Goal: Communication & Community: Answer question/provide support

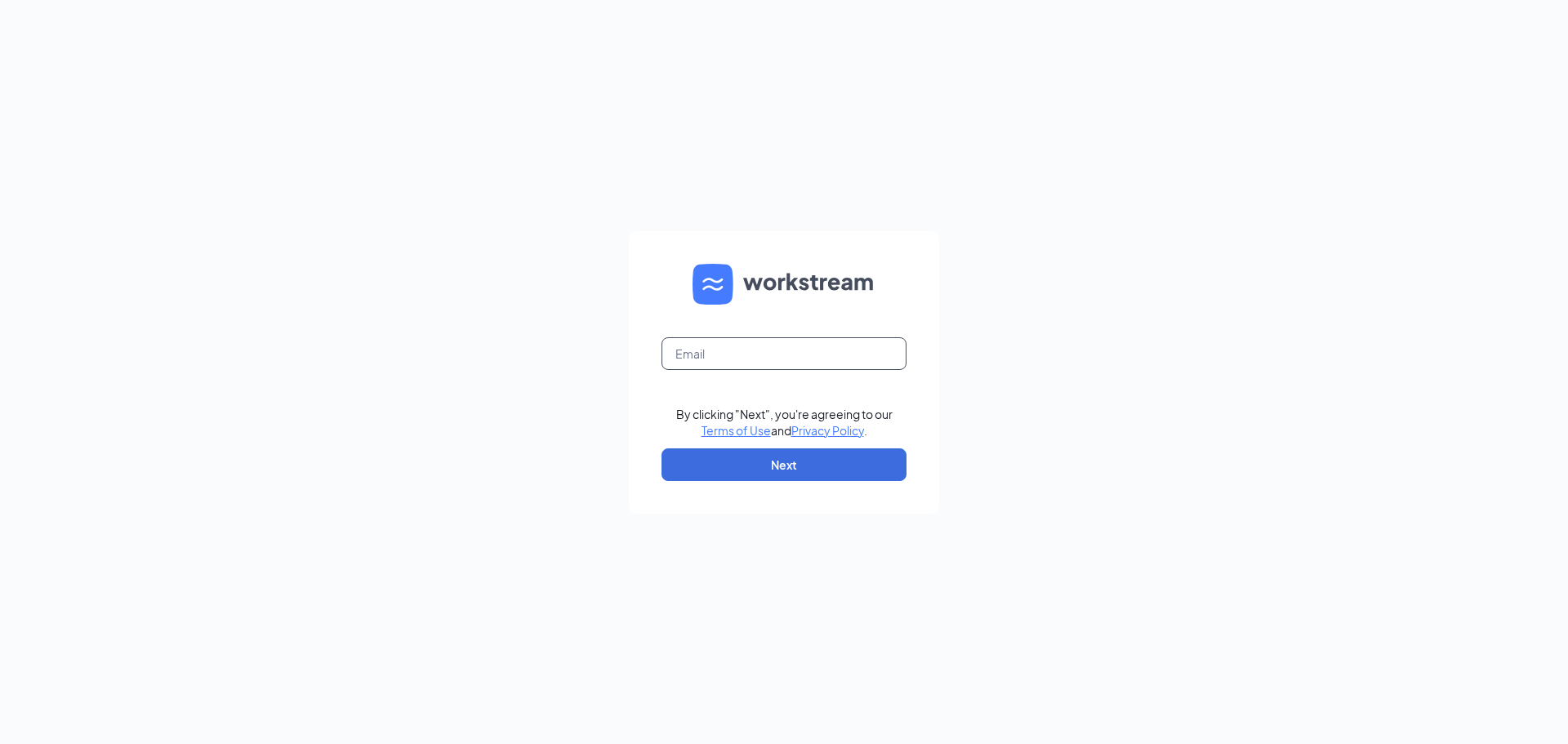
click at [787, 359] on input "text" at bounding box center [784, 353] width 245 height 32
type input "JonBremer.06@gmail.com"
click at [804, 469] on button "Next" at bounding box center [784, 465] width 245 height 32
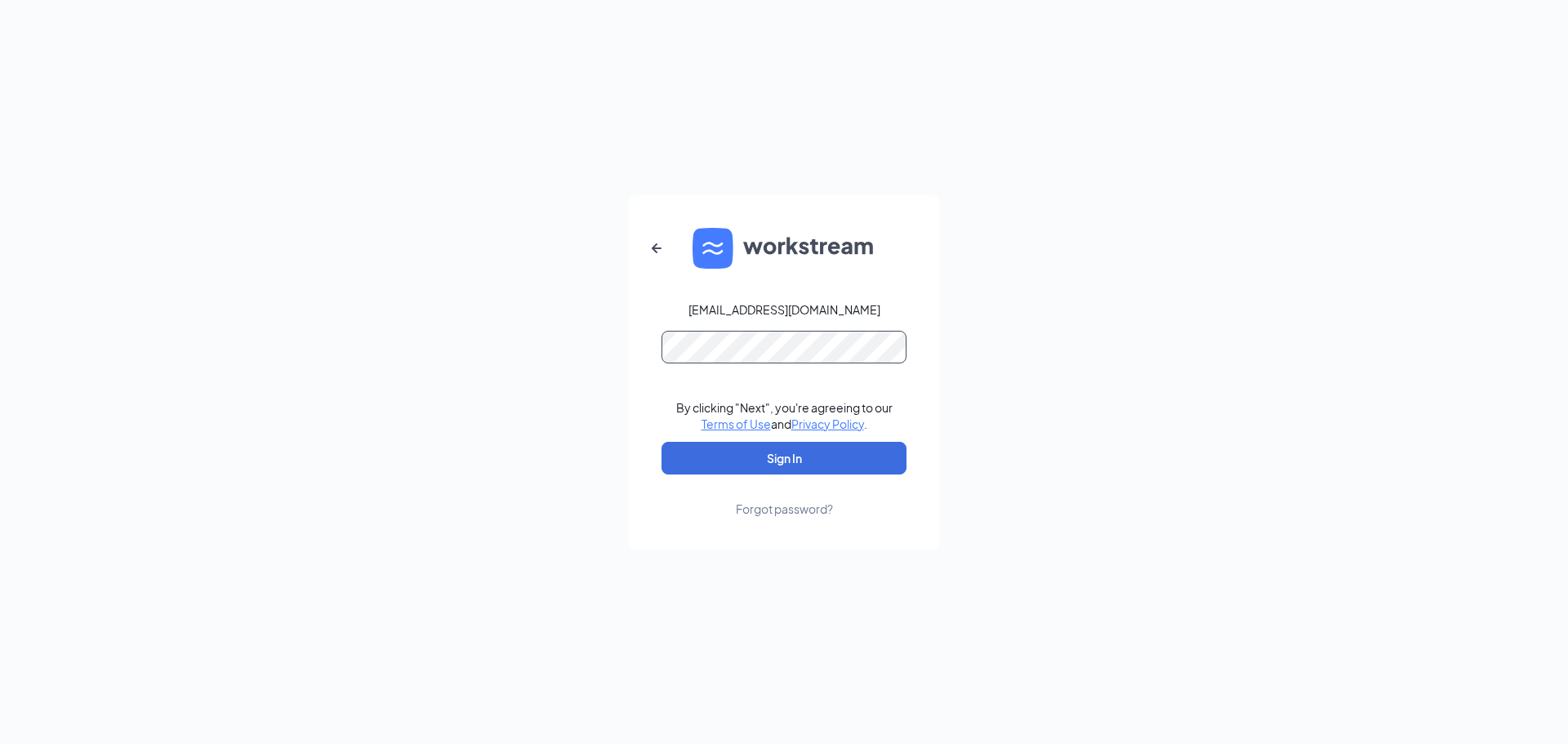
click at [662, 442] on button "Sign In" at bounding box center [784, 458] width 245 height 32
click at [781, 513] on div "Forgot password?" at bounding box center [784, 509] width 97 height 17
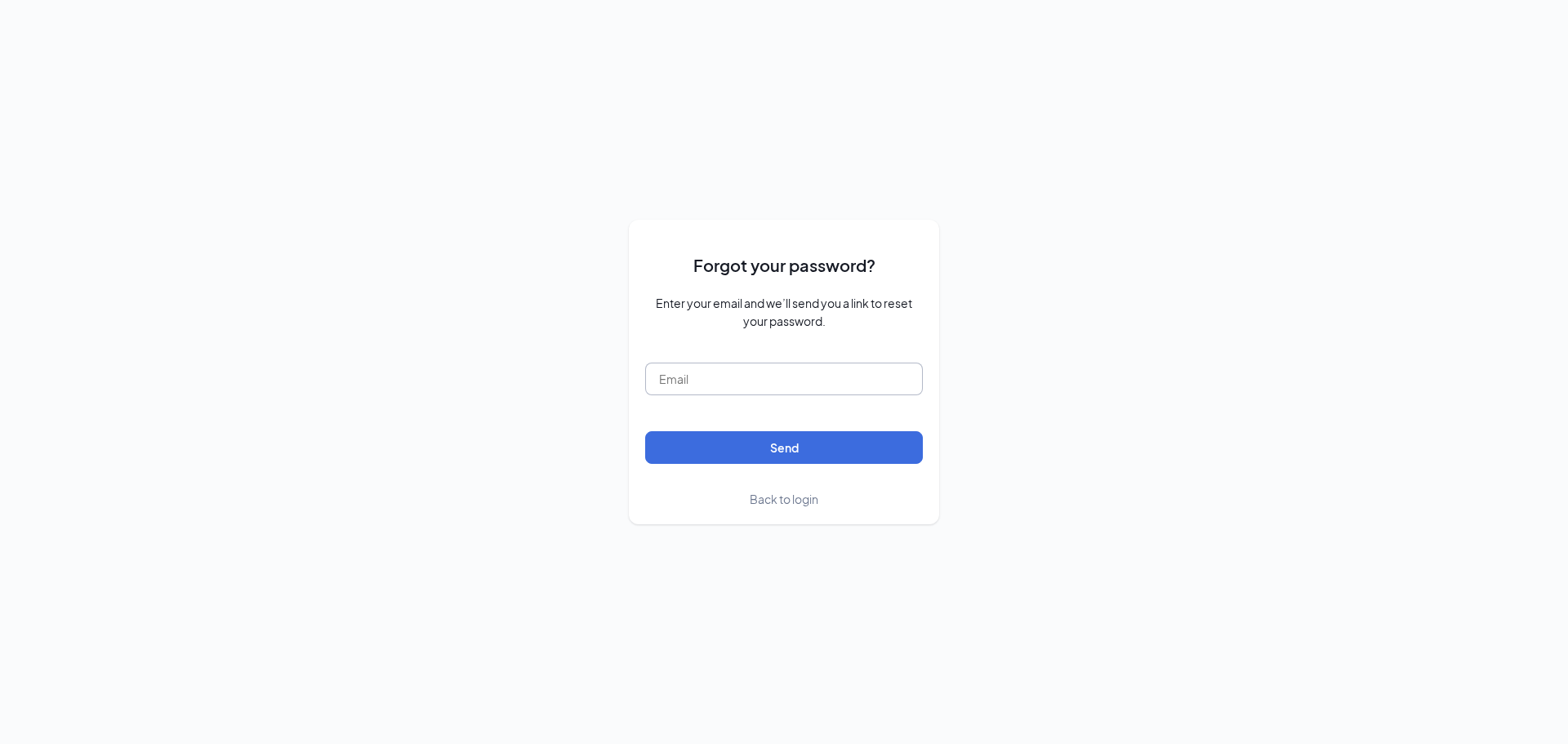
click at [801, 371] on input "text" at bounding box center [784, 379] width 277 height 32
type input "JonBremer.06@gmail.com"
click at [767, 455] on button "Send" at bounding box center [784, 447] width 277 height 32
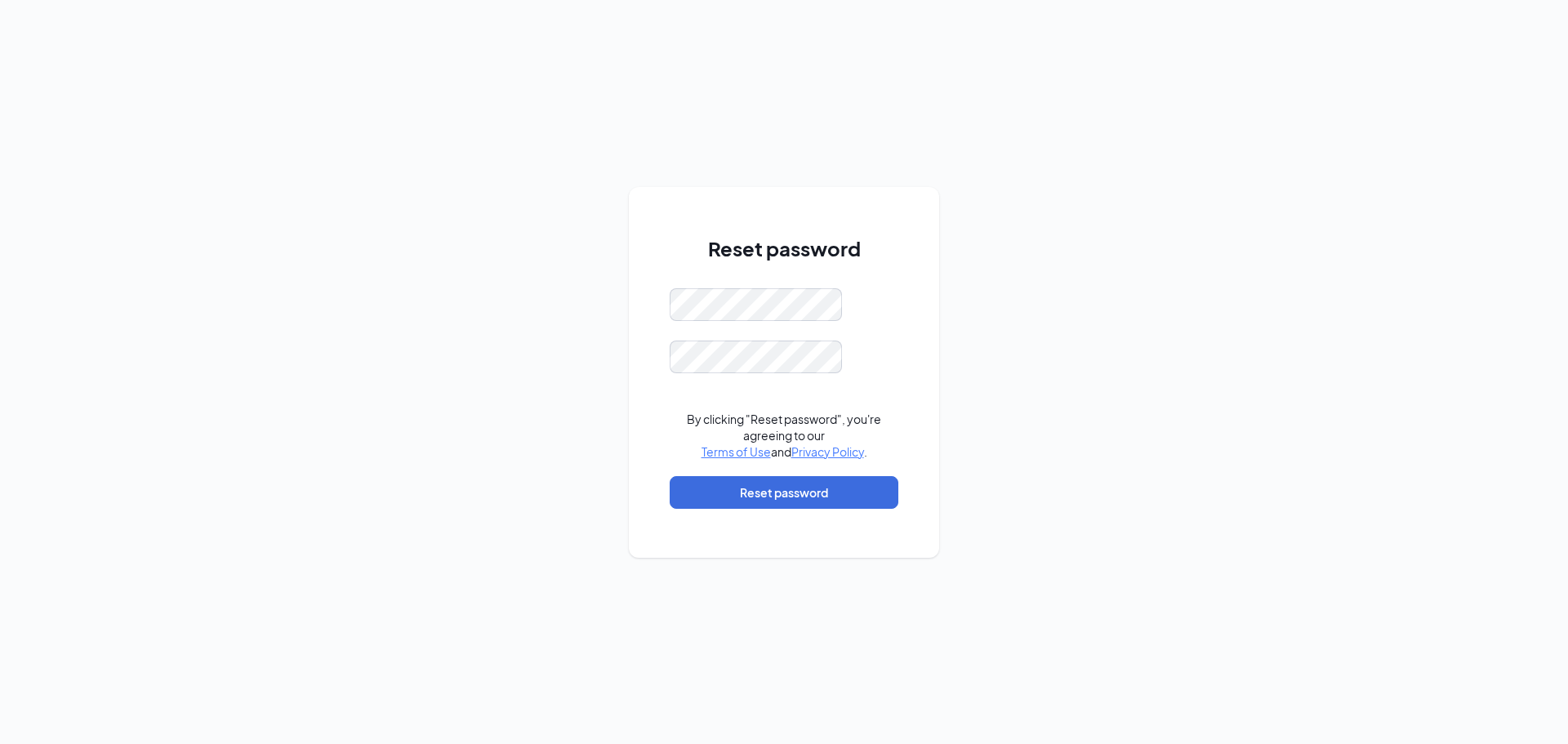
click at [782, 321] on form "By clicking "Reset password", you're agreeing to our Terms of Use and Privacy P…" at bounding box center [784, 406] width 228 height 237
click at [644, 302] on div "Reset password Password must be at least 16 characters By clicking "Reset passw…" at bounding box center [783, 372] width 310 height 371
click at [836, 502] on button "Reset password" at bounding box center [784, 492] width 228 height 32
click at [785, 485] on button "Reset password" at bounding box center [784, 492] width 228 height 32
click at [911, 281] on div "Reset password By clicking "Reset password", you're agreeing to our Terms of Us…" at bounding box center [783, 372] width 310 height 371
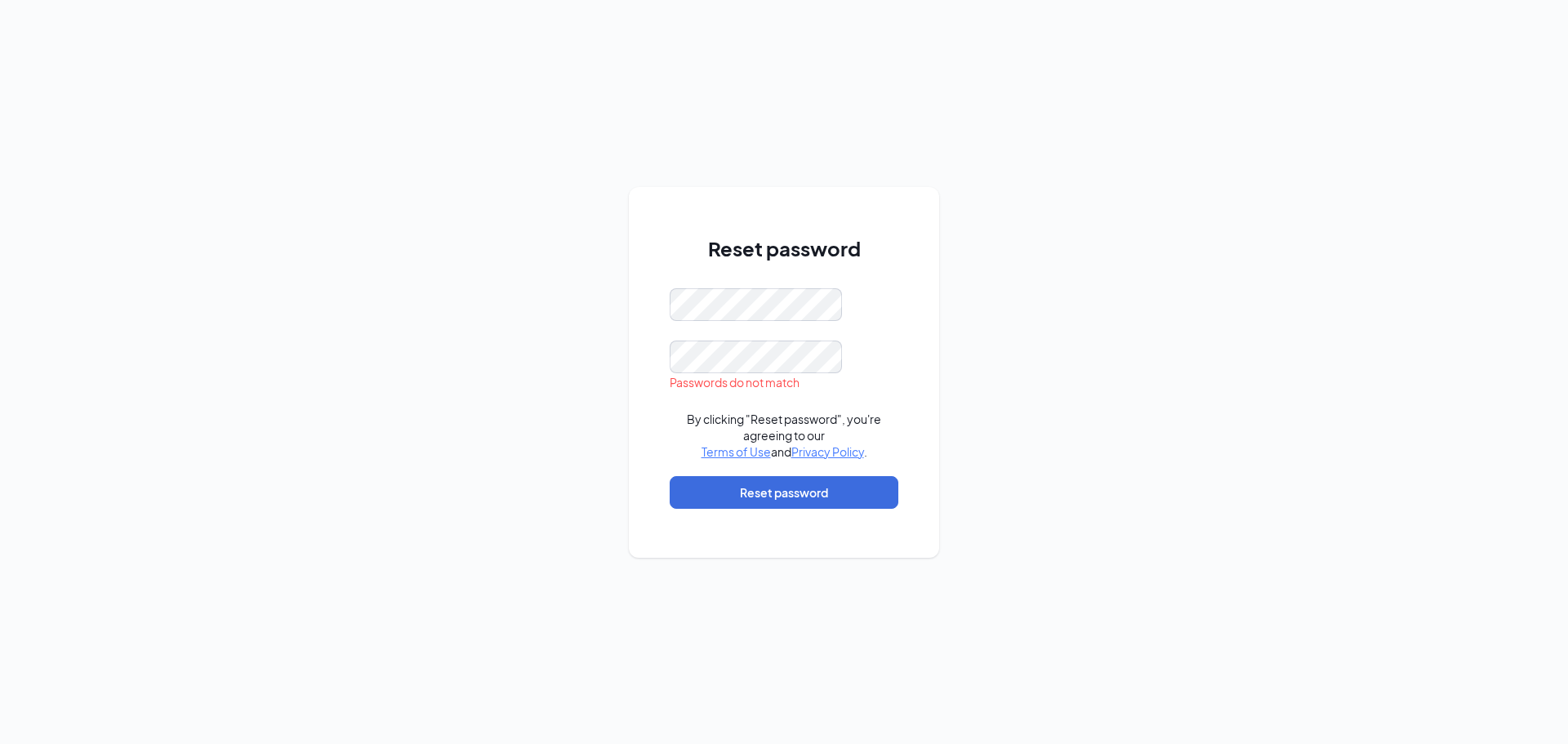
click at [648, 345] on div "Reset password Passwords do not match By clicking "Reset password", you're agre…" at bounding box center [783, 372] width 310 height 371
click at [618, 365] on div "Reset password Passwords do not match By clicking "Reset password", you're agre…" at bounding box center [784, 372] width 1568 height 744
click at [767, 487] on button "Reset password" at bounding box center [784, 492] width 228 height 32
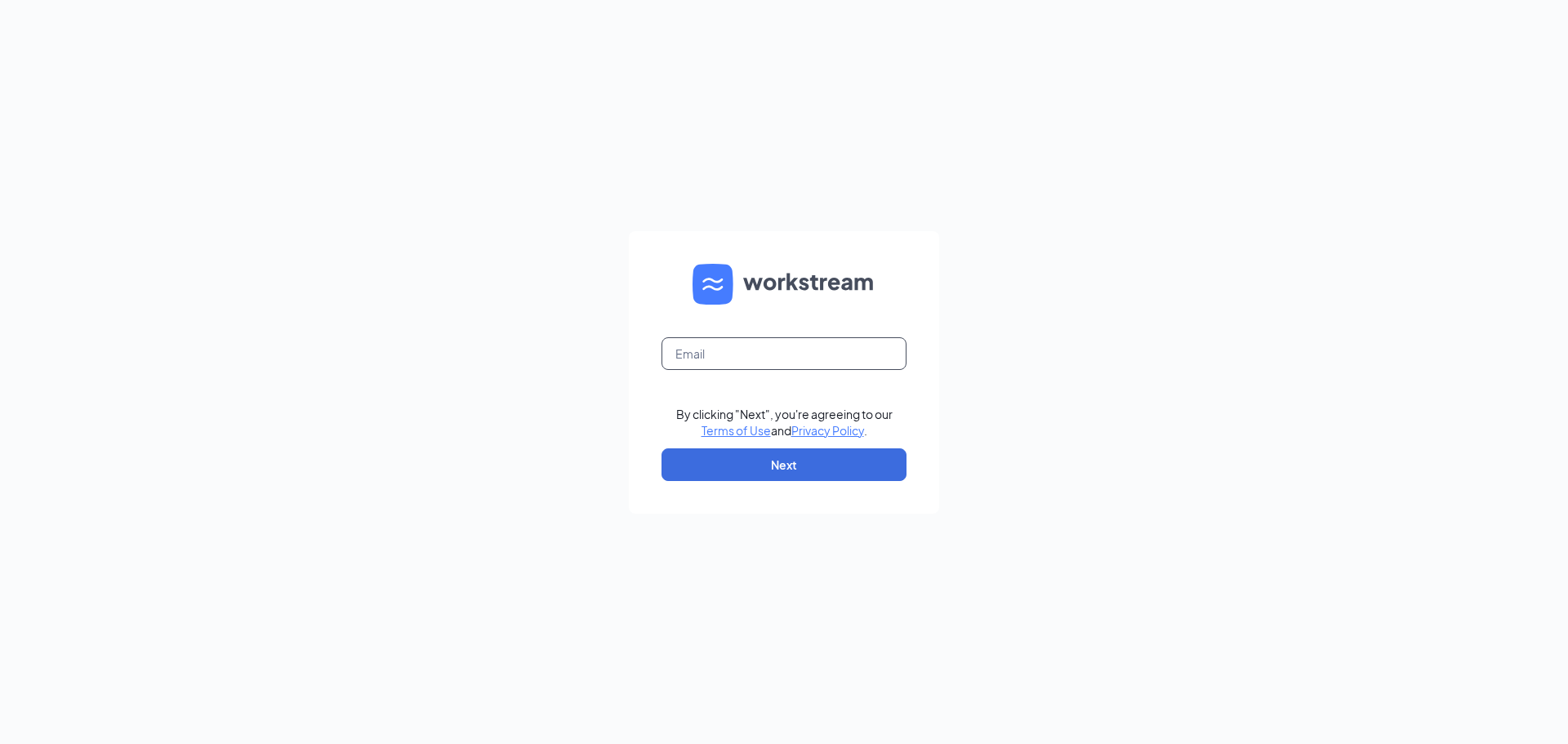
click at [750, 349] on input "text" at bounding box center [784, 353] width 245 height 32
type input "[EMAIL_ADDRESS][DOMAIN_NAME]"
click at [781, 470] on button "Next" at bounding box center [784, 465] width 245 height 32
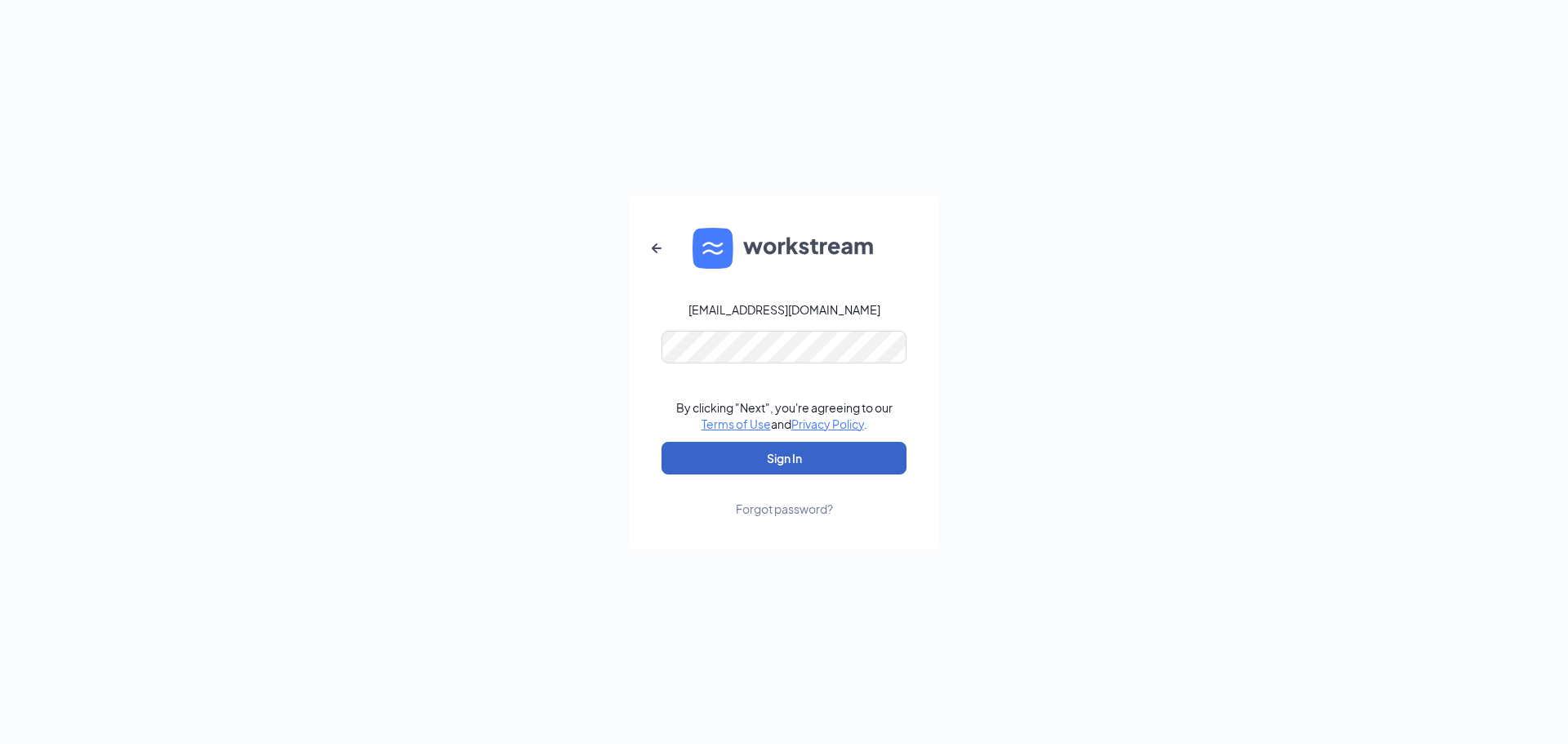
click at [782, 456] on button "Sign In" at bounding box center [784, 458] width 245 height 32
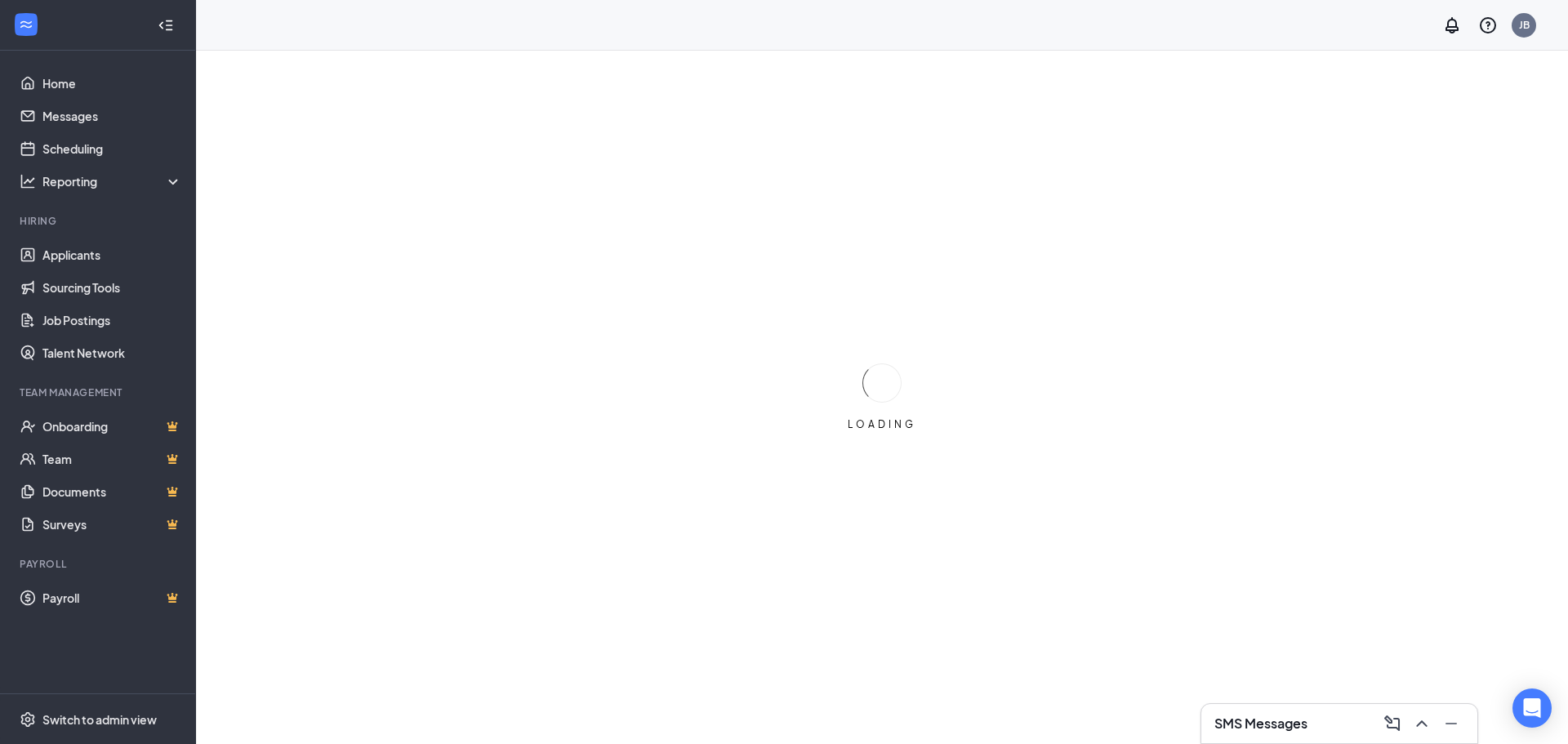
click at [1256, 721] on h3 "SMS Messages" at bounding box center [1261, 723] width 93 height 18
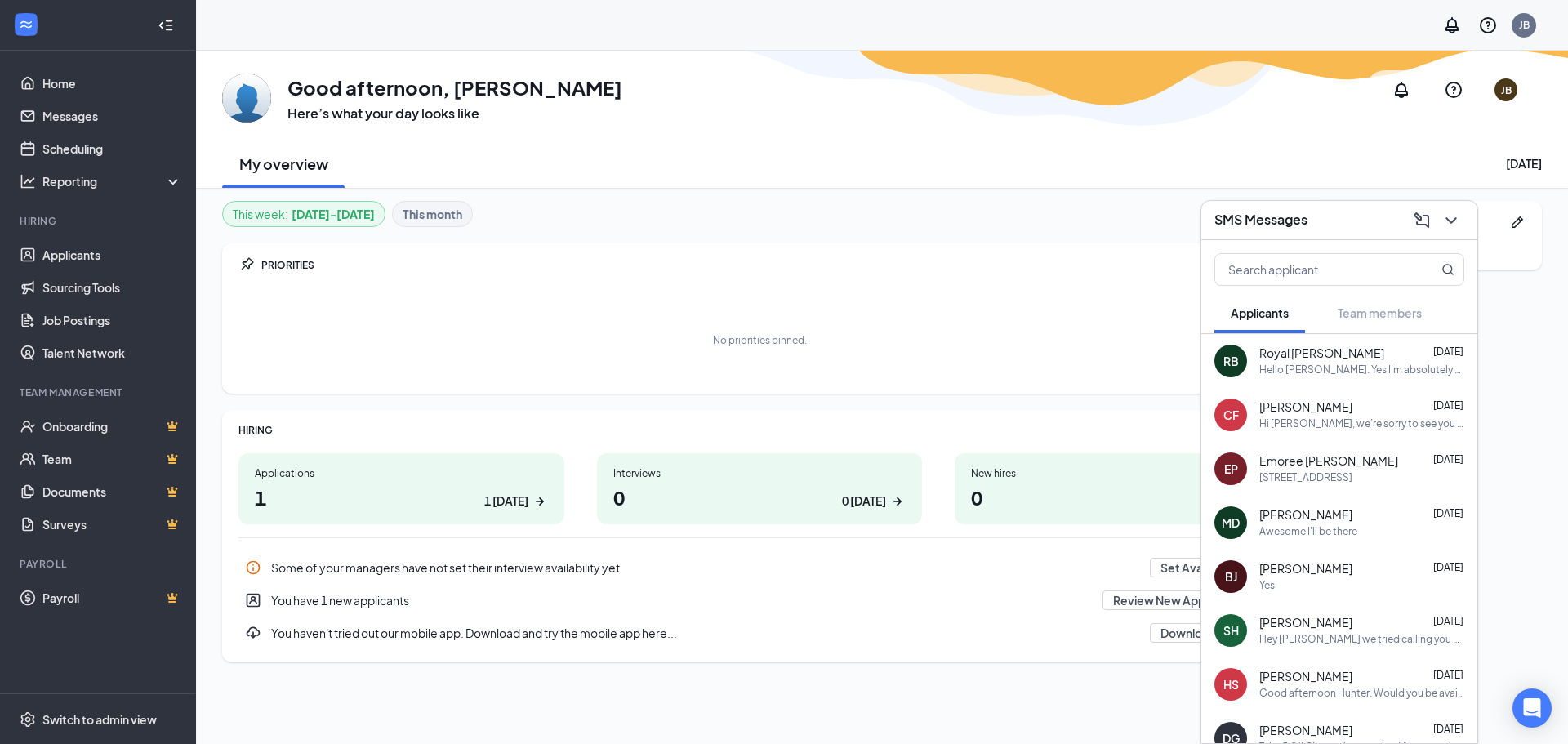
click at [1286, 378] on div "RB Royal [PERSON_NAME] [DATE] Hello [PERSON_NAME]. Yes I'm absolutely available…" at bounding box center [1339, 361] width 276 height 54
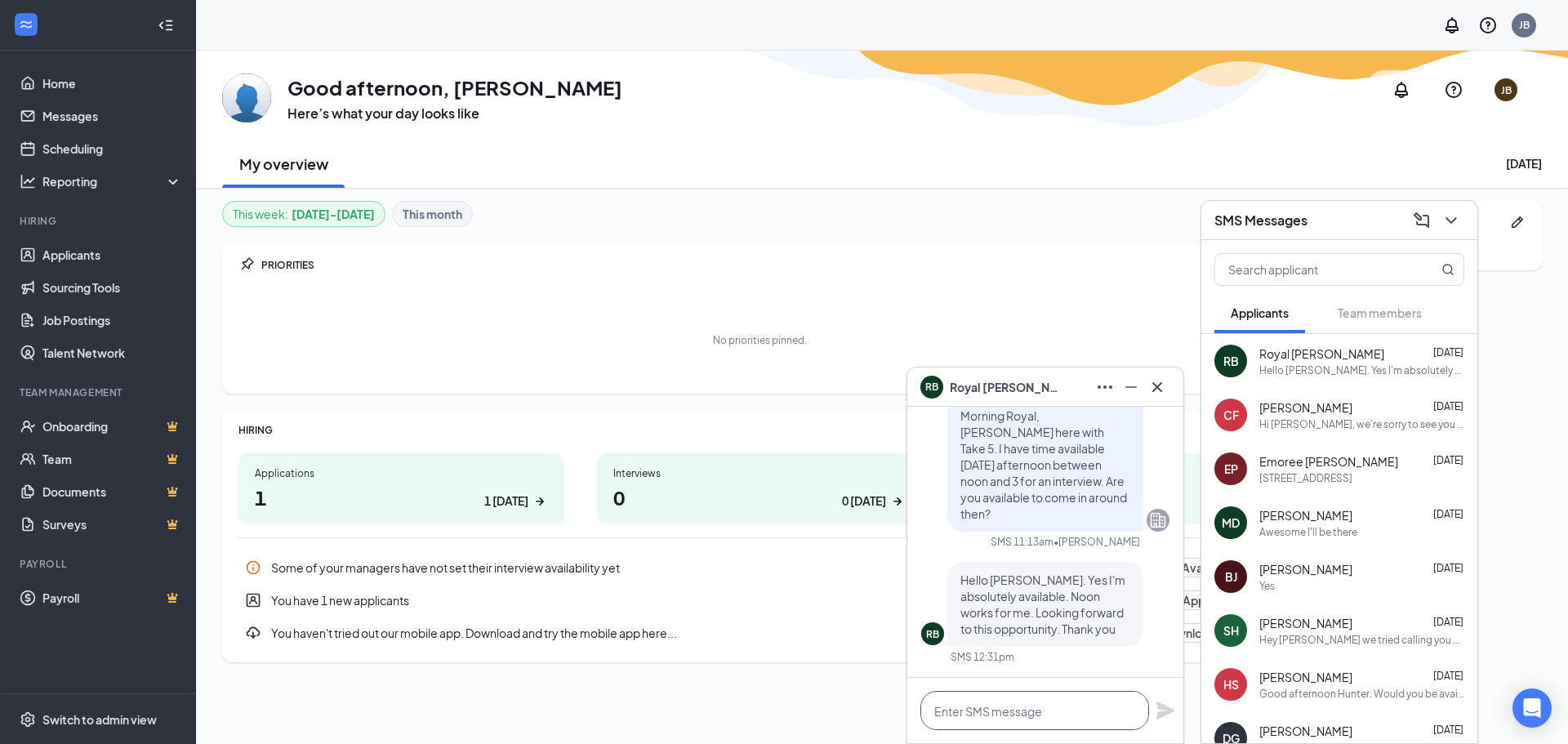
click at [1080, 701] on textarea at bounding box center [1035, 711] width 228 height 39
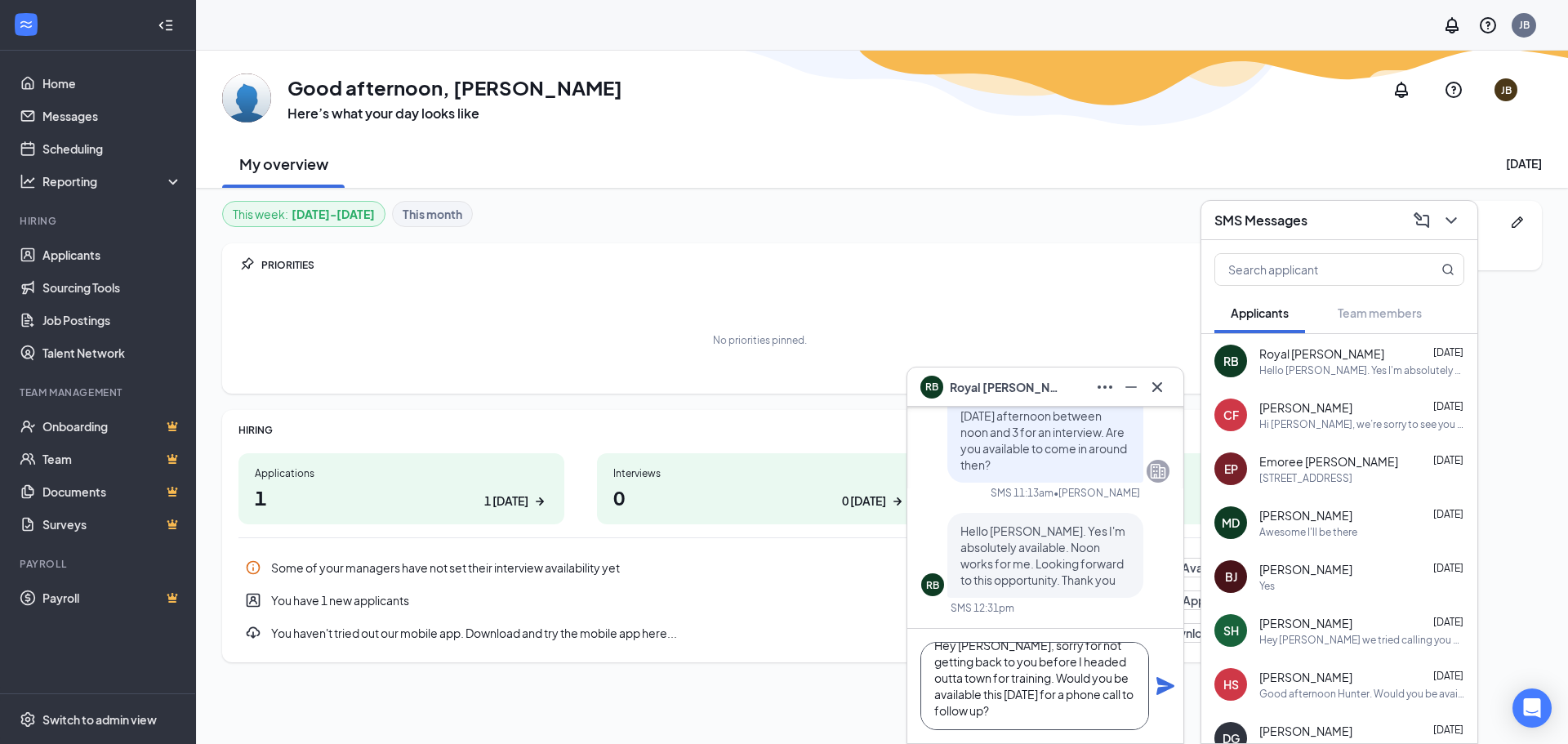
scroll to position [33, 0]
type textarea "Hey [PERSON_NAME], sorry for not getting back to you before I headed outta town…"
click at [1162, 688] on icon "Plane" at bounding box center [1166, 686] width 18 height 18
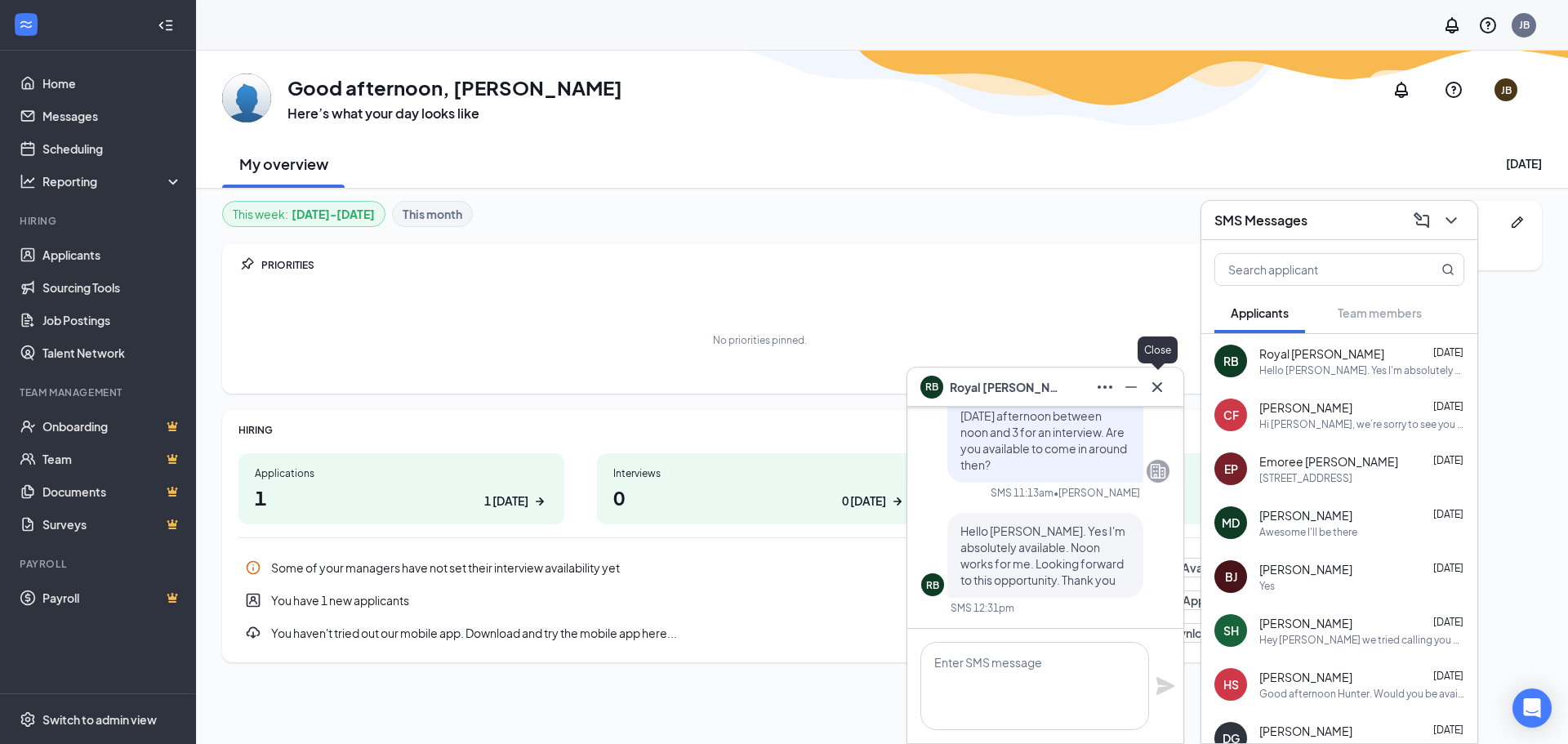
scroll to position [0, 0]
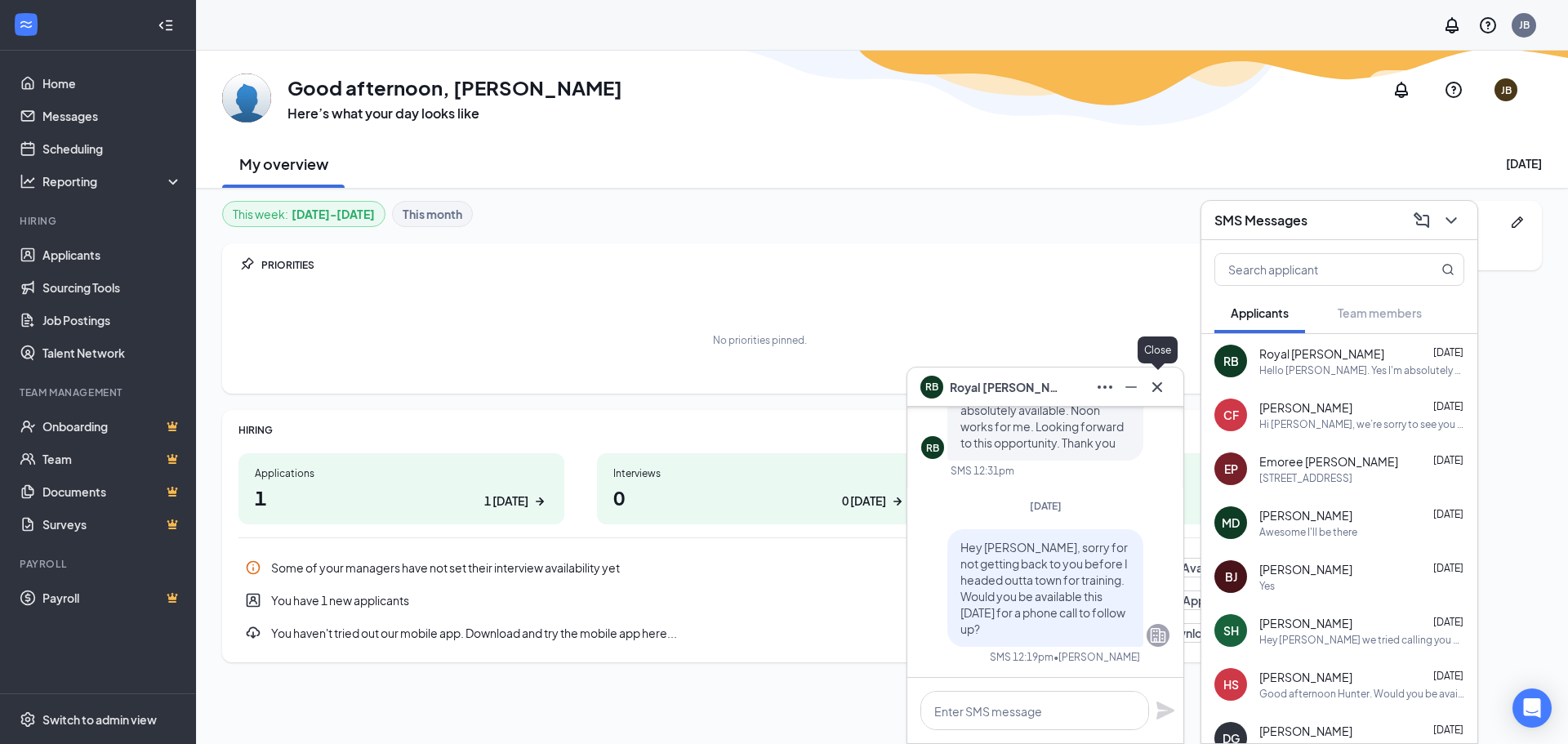
click at [1161, 388] on icon "Cross" at bounding box center [1158, 388] width 20 height 20
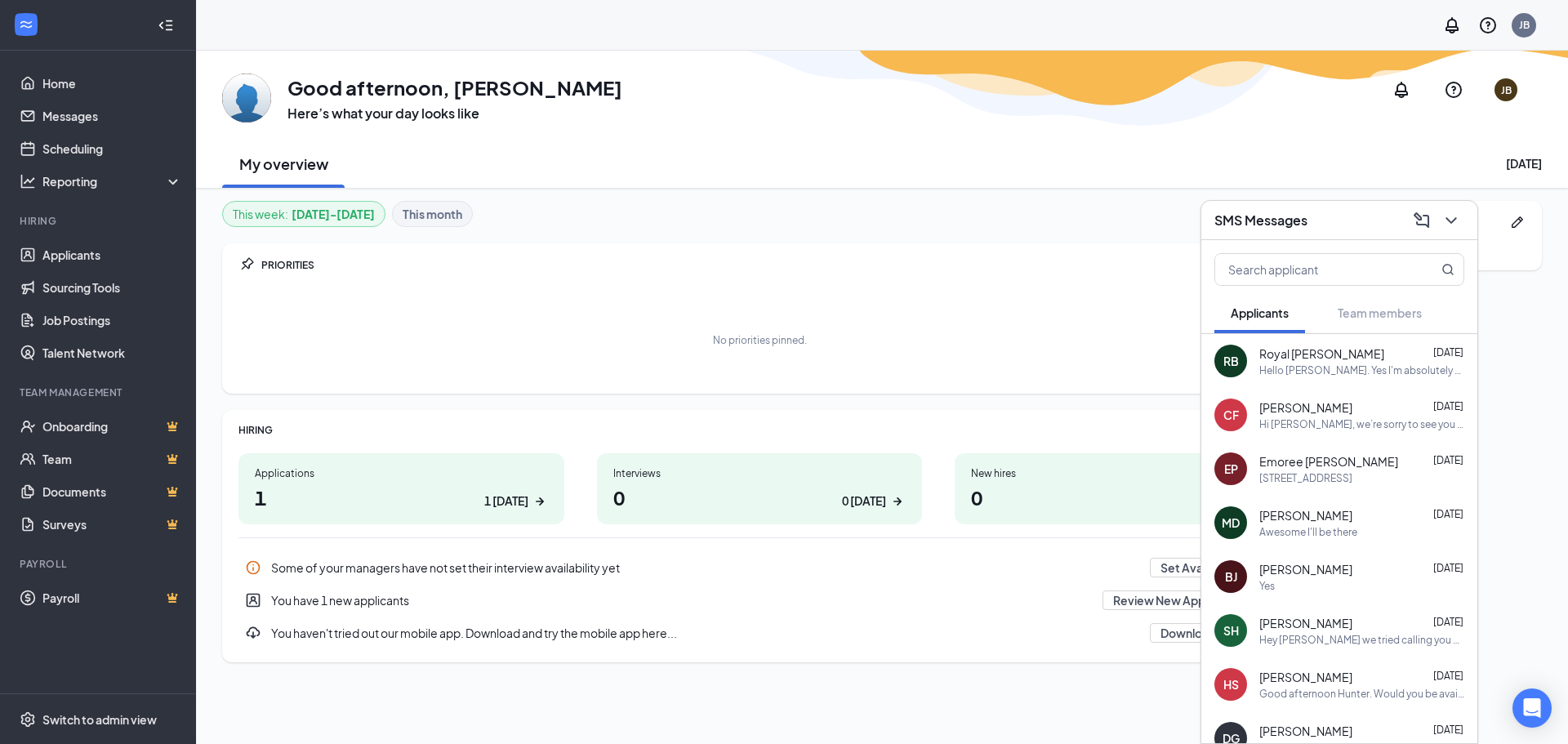
click at [1371, 219] on div "SMS Messages" at bounding box center [1340, 220] width 250 height 26
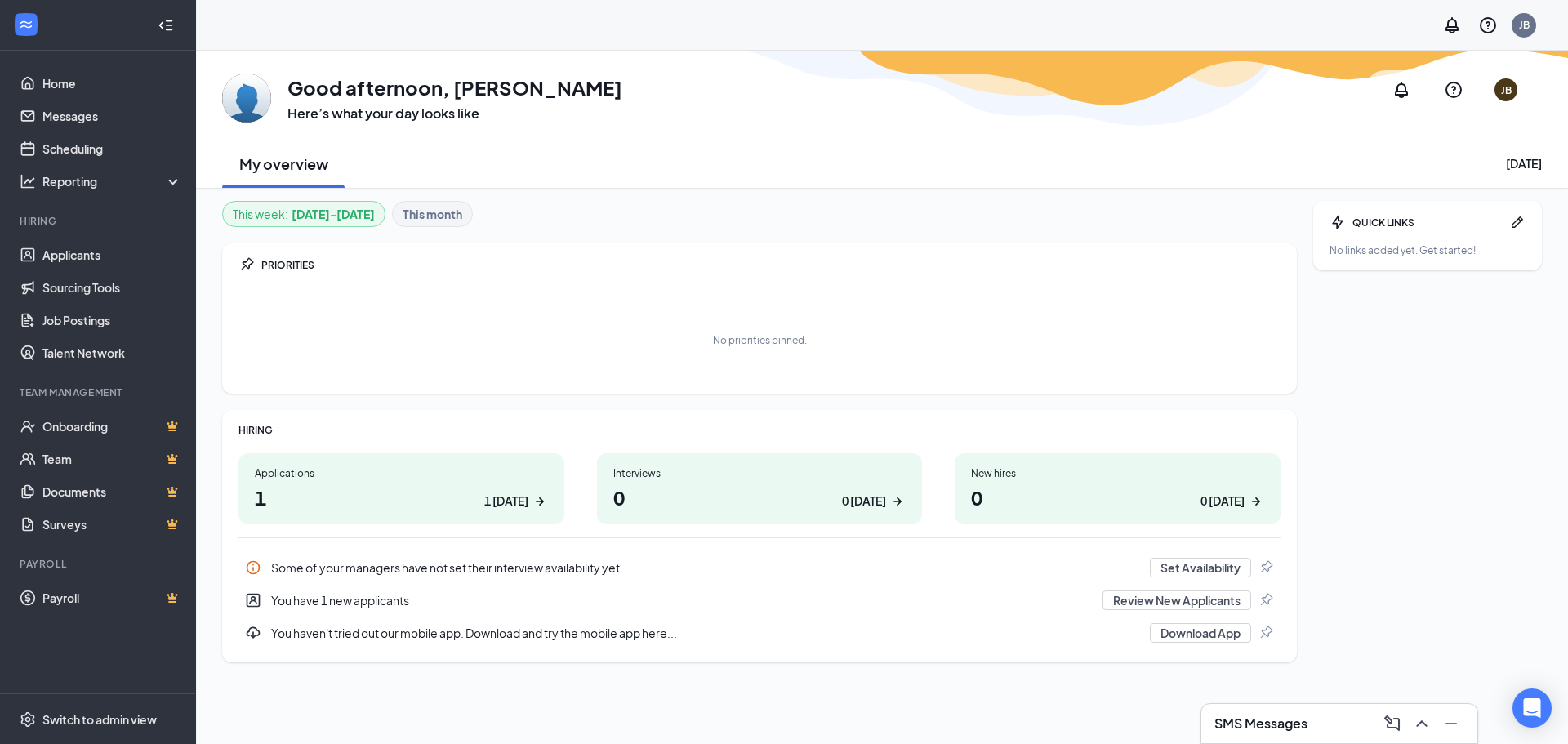
click at [418, 510] on h1 "1 1 [DATE]" at bounding box center [401, 498] width 293 height 28
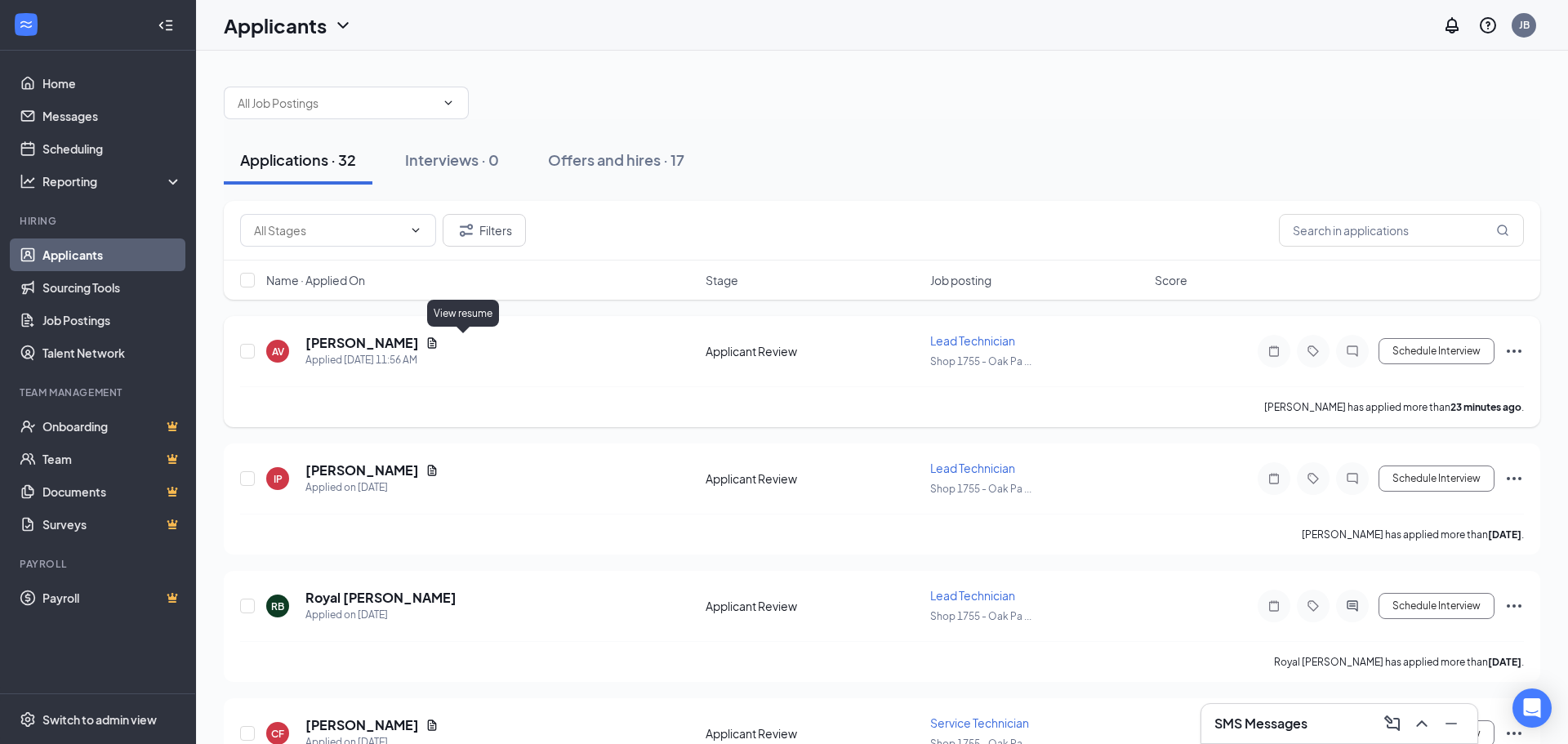
click at [439, 345] on icon "Document" at bounding box center [432, 342] width 13 height 13
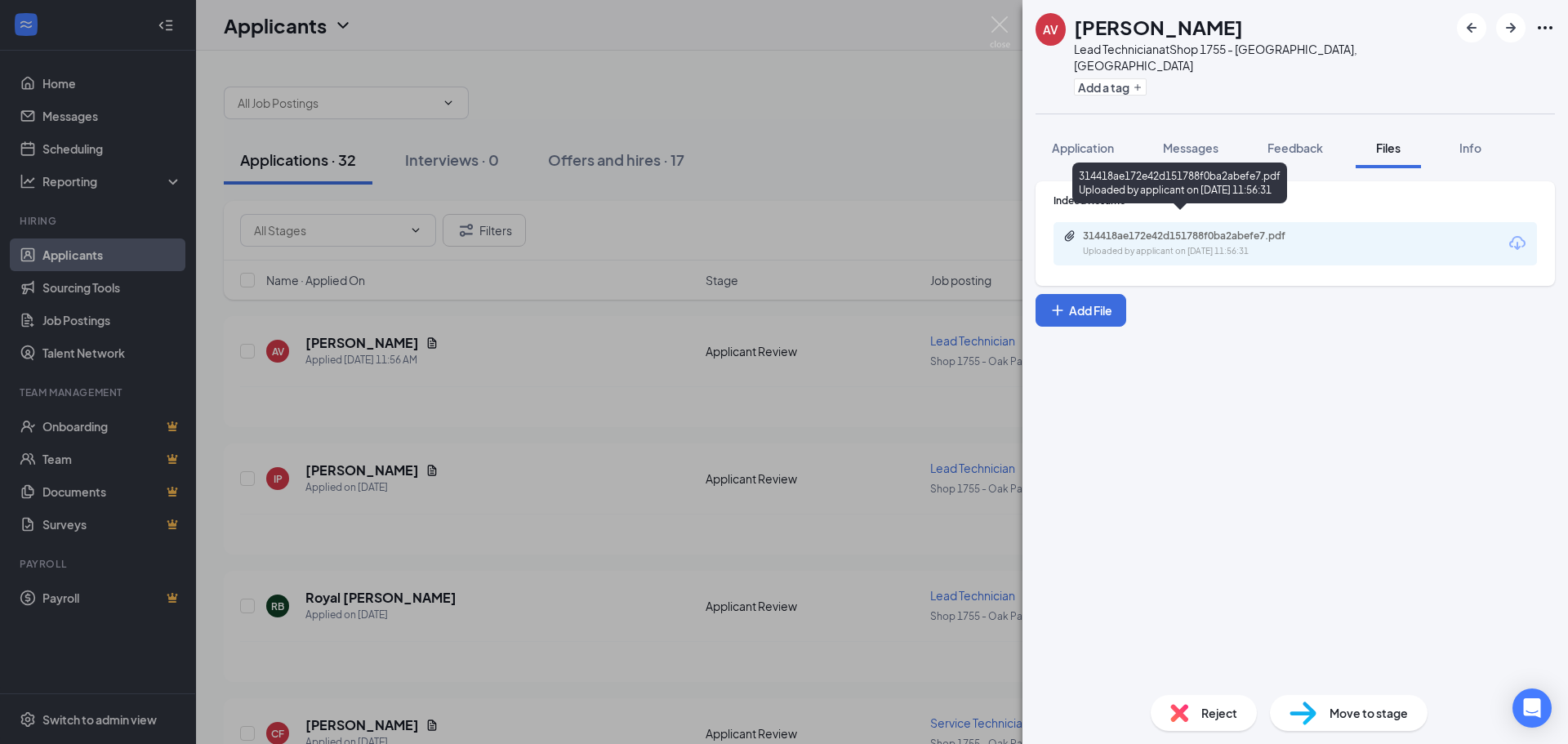
click at [1220, 229] on div "314418ae172e42d151788f0ba2abefe7.pdf" at bounding box center [1197, 235] width 228 height 13
drag, startPoint x: 991, startPoint y: 27, endPoint x: 983, endPoint y: 45, distance: 19.7
click at [991, 28] on img at bounding box center [999, 32] width 21 height 31
